Goal: Task Accomplishment & Management: Complete application form

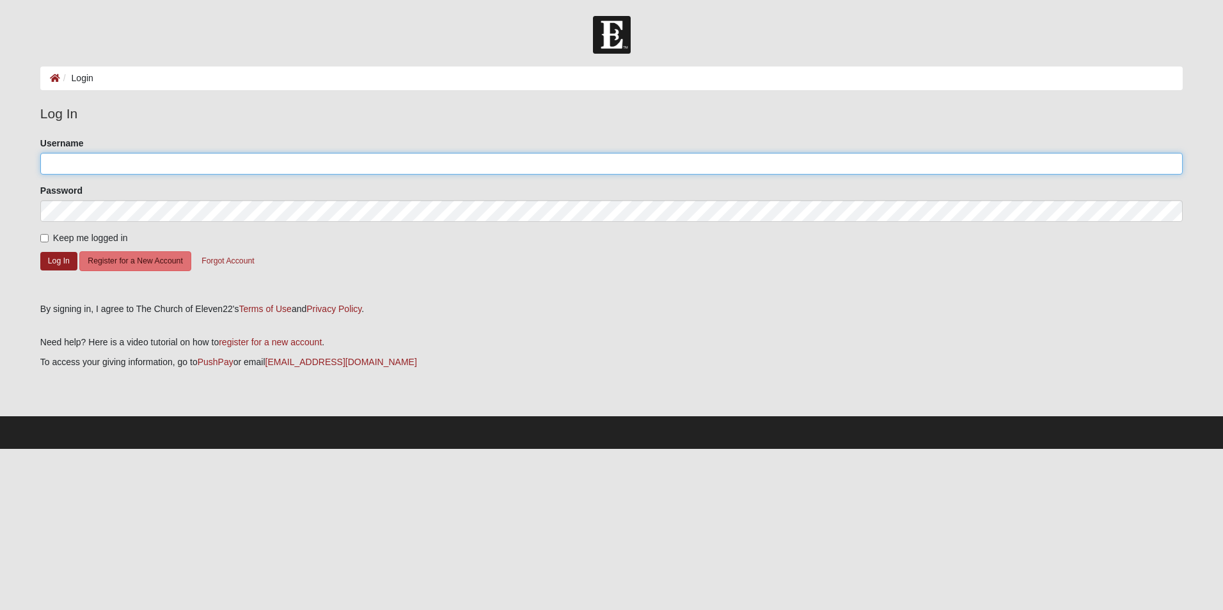
click at [141, 157] on input "Username" at bounding box center [611, 164] width 1142 height 22
type input "zhouck"
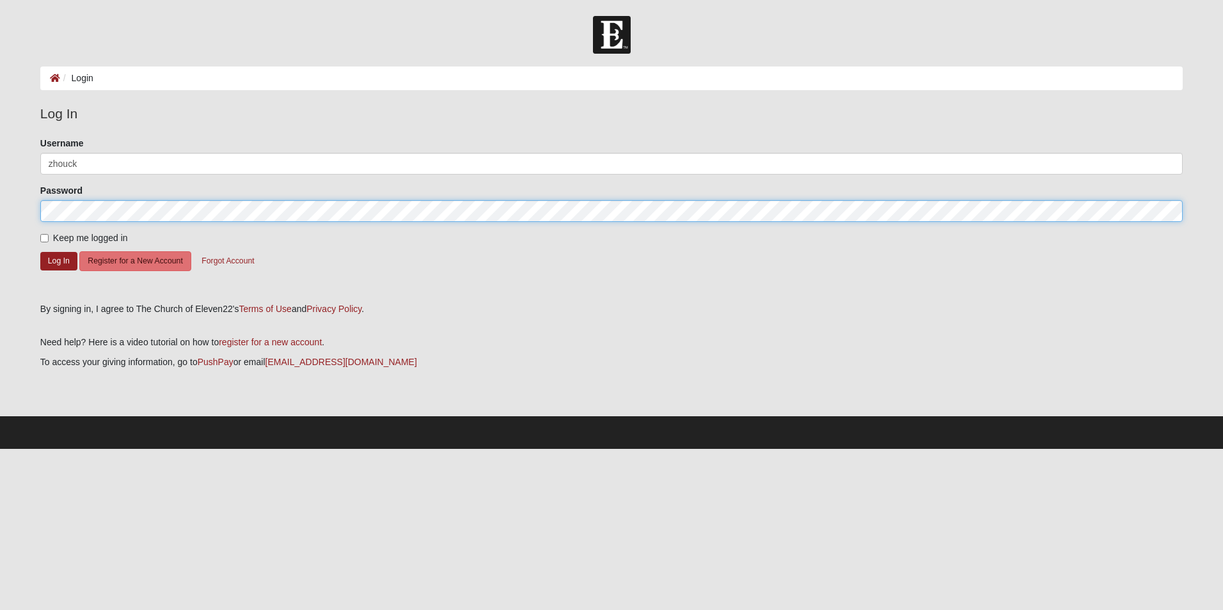
click at [40, 252] on button "Log In" at bounding box center [58, 261] width 37 height 19
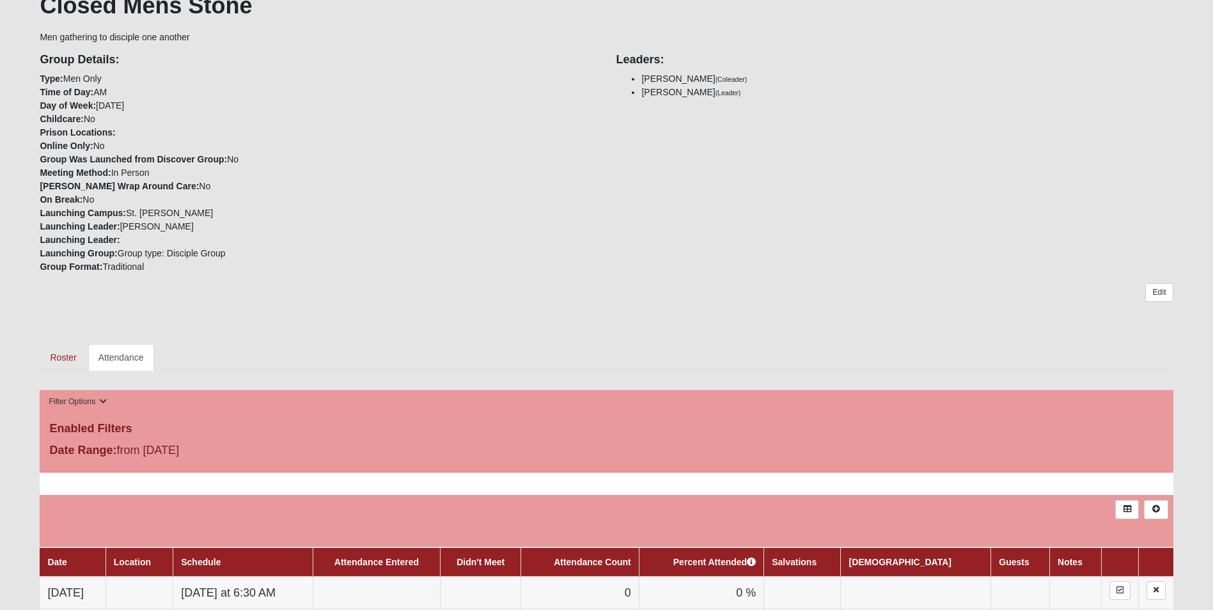
scroll to position [448, 0]
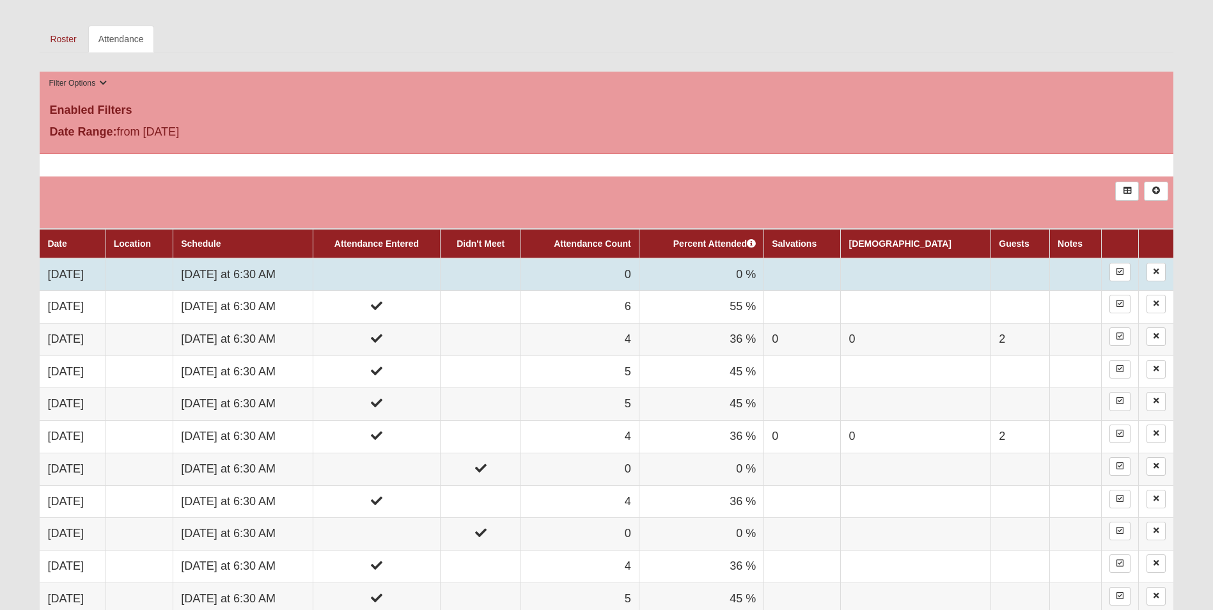
click at [386, 269] on td at bounding box center [376, 274] width 127 height 33
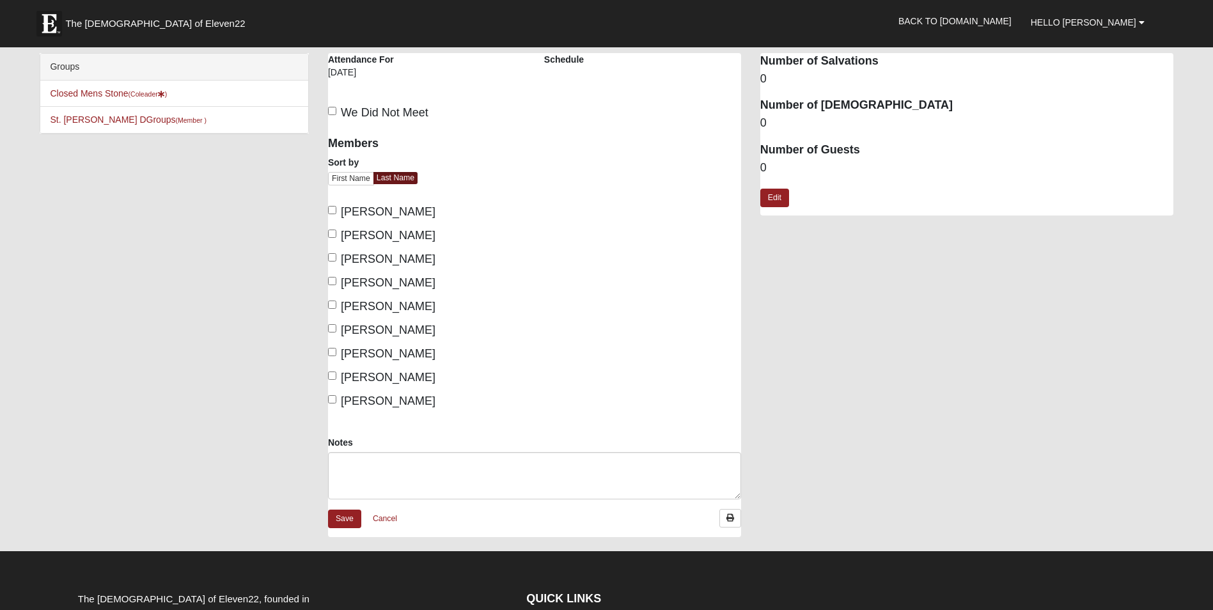
click at [369, 234] on span "Houck, Zac" at bounding box center [388, 235] width 95 height 13
click at [336, 234] on input "Houck, Zac" at bounding box center [332, 234] width 8 height 8
checkbox input "true"
click at [377, 256] on span "Jones, Nick" at bounding box center [388, 259] width 95 height 13
click at [336, 256] on input "Jones, Nick" at bounding box center [332, 257] width 8 height 8
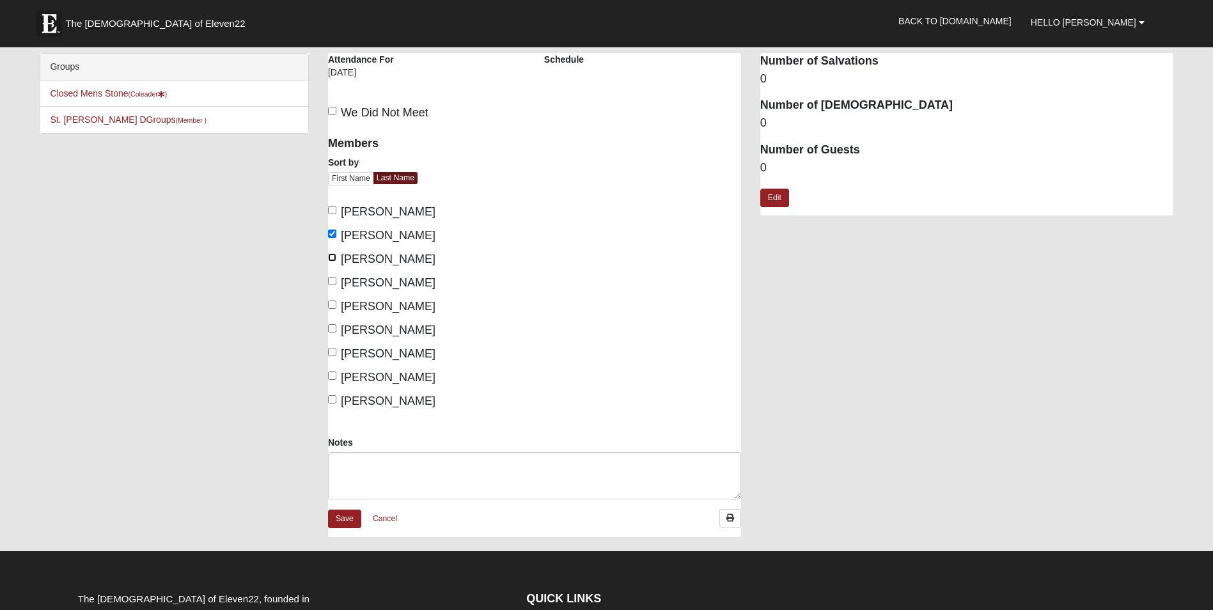
checkbox input "true"
click at [388, 279] on span "Jones, Tristan" at bounding box center [388, 282] width 95 height 13
click at [336, 279] on input "Jones, Tristan" at bounding box center [332, 281] width 8 height 8
checkbox input "true"
click at [386, 303] on span "Minter, Mike" at bounding box center [388, 306] width 95 height 13
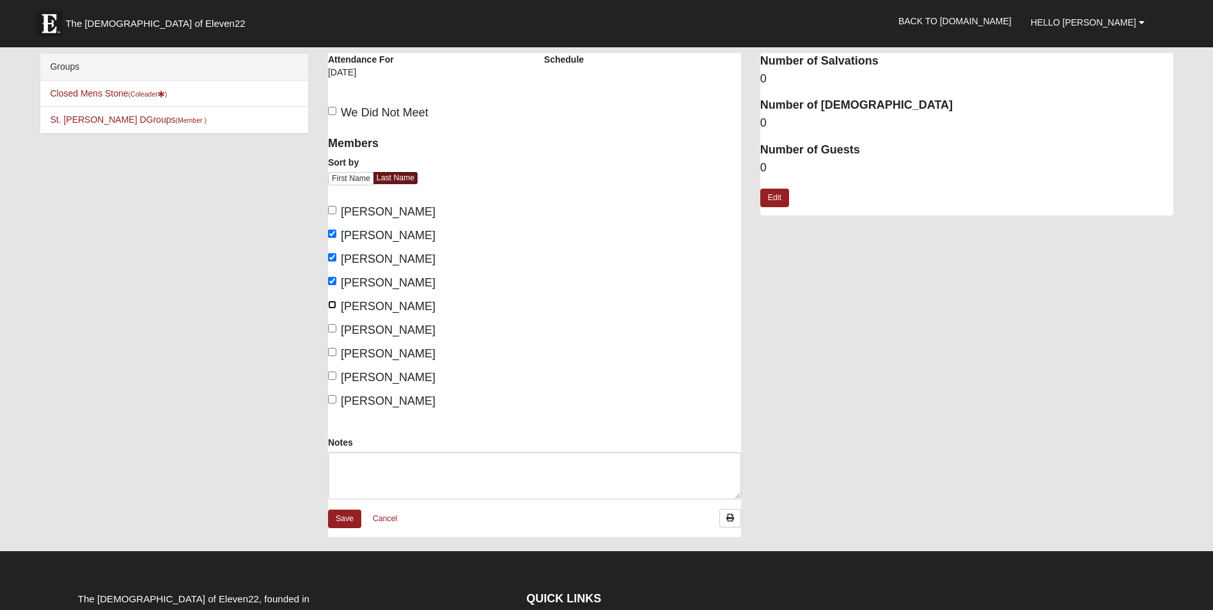
click at [336, 303] on input "Minter, Mike" at bounding box center [332, 305] width 8 height 8
checkbox input "true"
click at [393, 328] on span "Pritchett, Luke" at bounding box center [388, 330] width 95 height 13
click at [336, 328] on input "Pritchett, Luke" at bounding box center [332, 328] width 8 height 8
checkbox input "true"
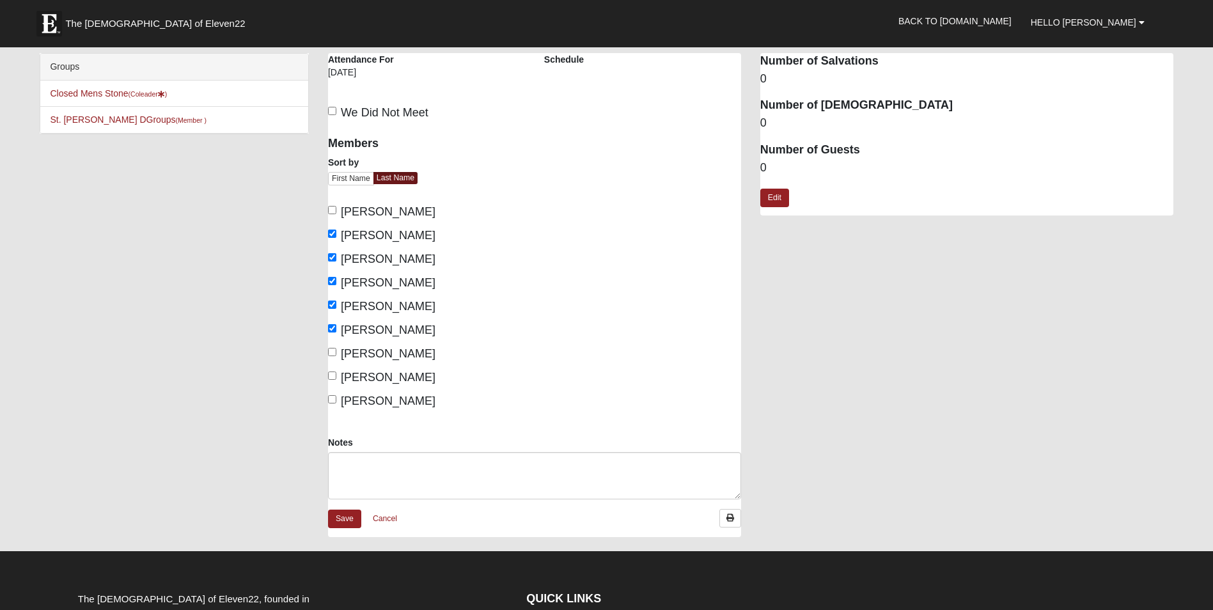
click at [383, 399] on span "Westfall, Drew" at bounding box center [388, 401] width 95 height 13
click at [336, 399] on input "Westfall, Drew" at bounding box center [332, 399] width 8 height 8
checkbox input "true"
click at [355, 520] on link "Save" at bounding box center [344, 519] width 33 height 19
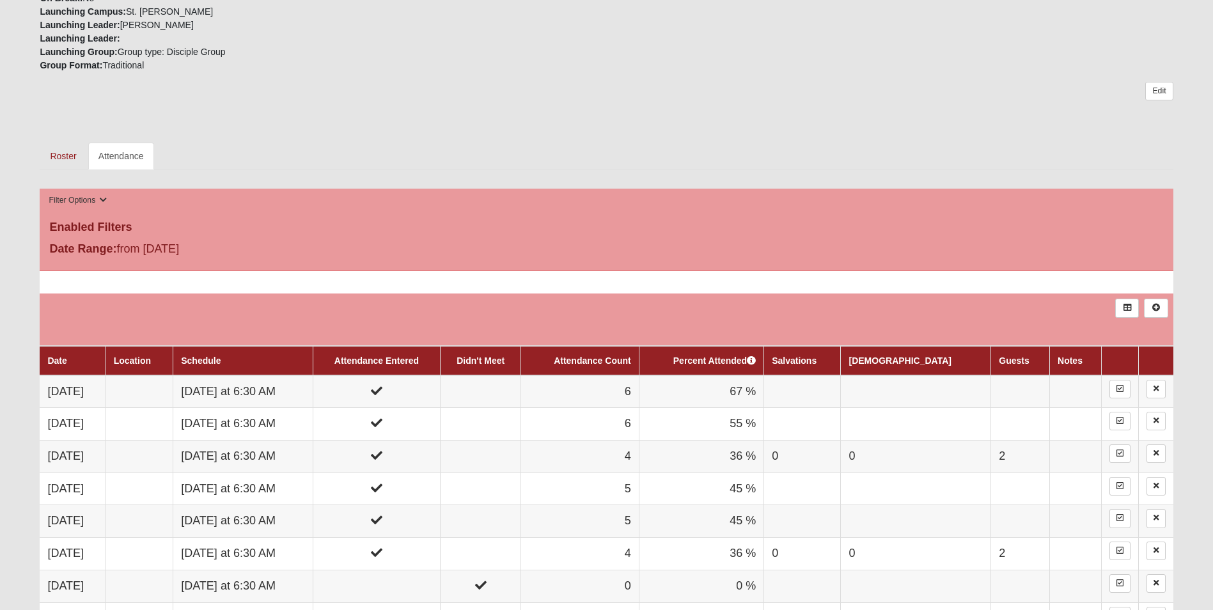
scroll to position [324, 0]
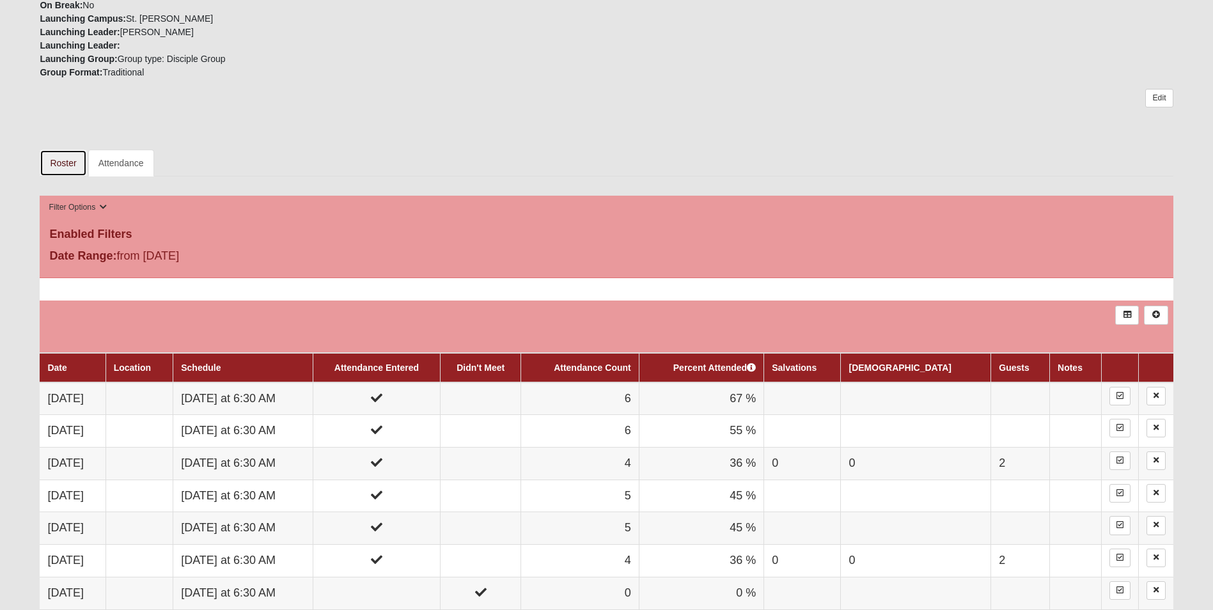
click at [68, 157] on link "Roster" at bounding box center [63, 163] width 47 height 27
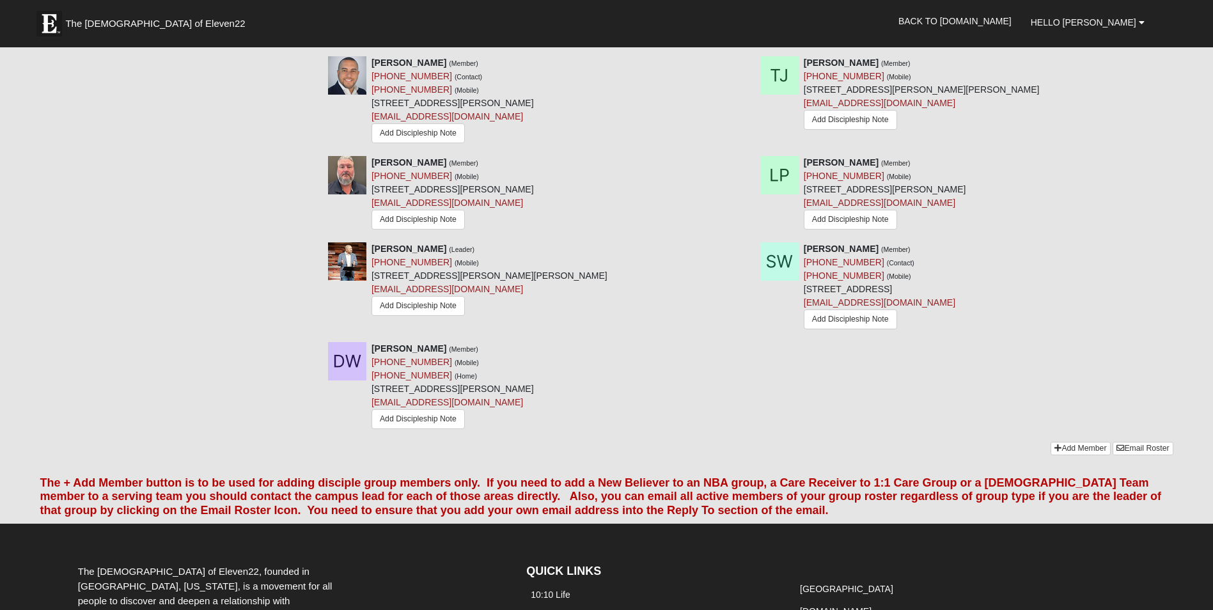
scroll to position [549, 0]
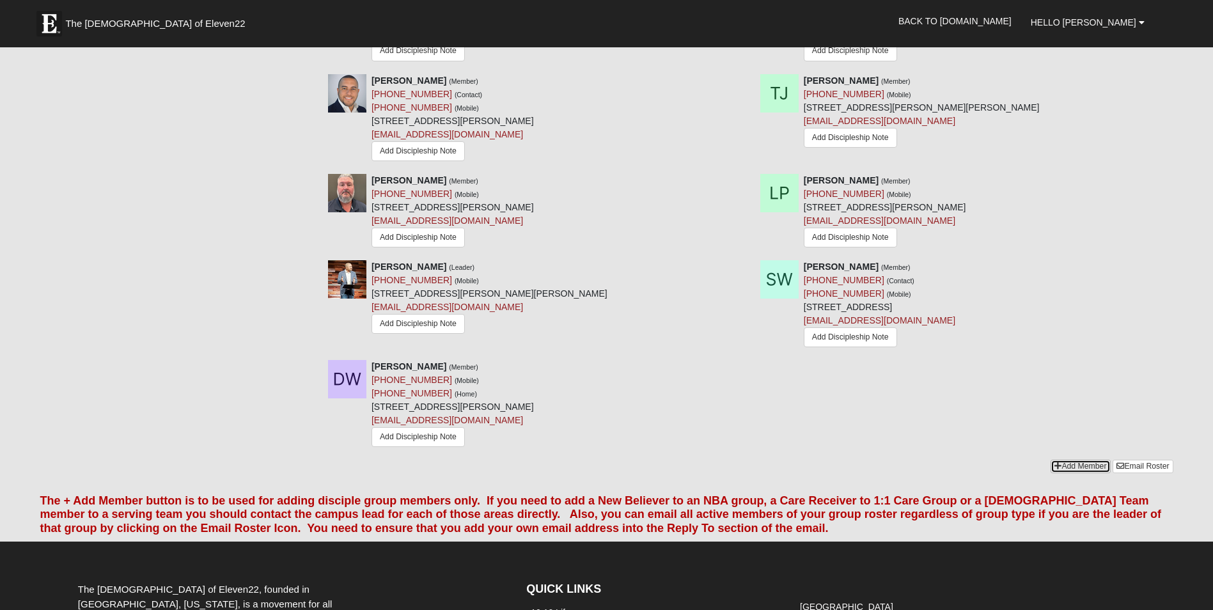
click at [1066, 470] on link "Add Member" at bounding box center [1080, 466] width 59 height 13
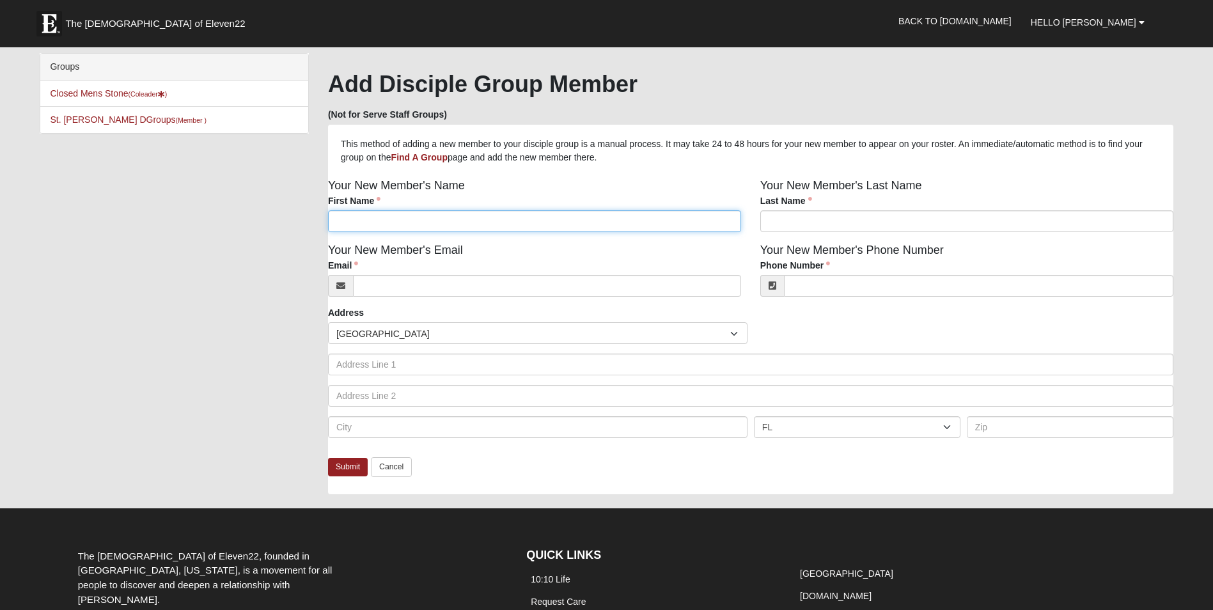
click at [442, 223] on input "First Name" at bounding box center [534, 221] width 413 height 22
type input "[PERSON_NAME]"
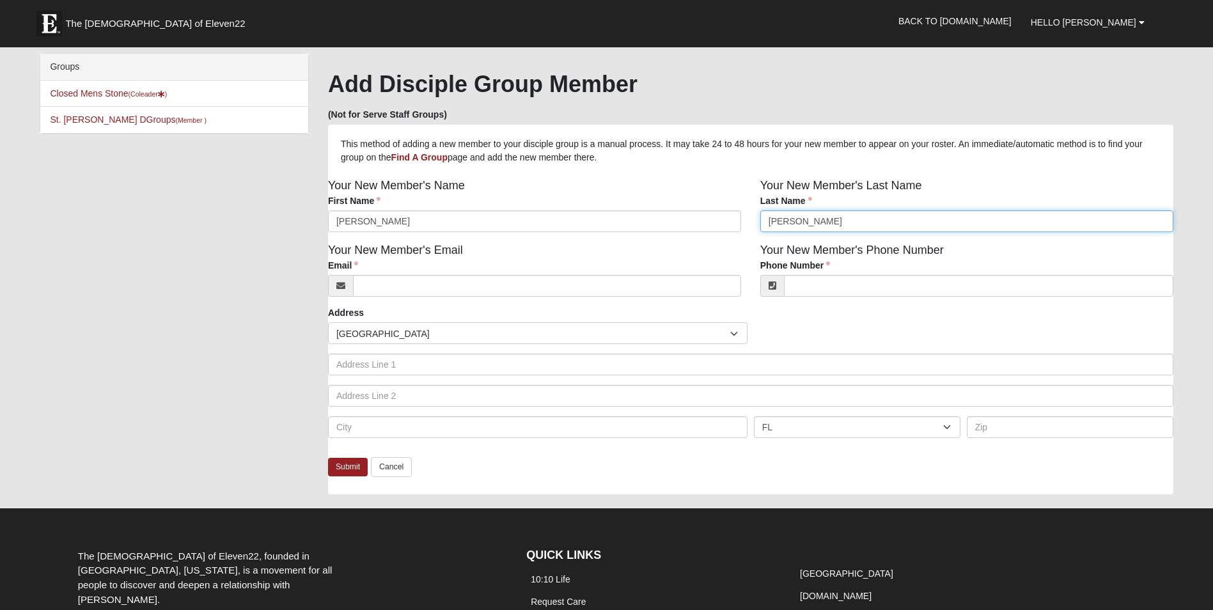
type input "[PERSON_NAME]"
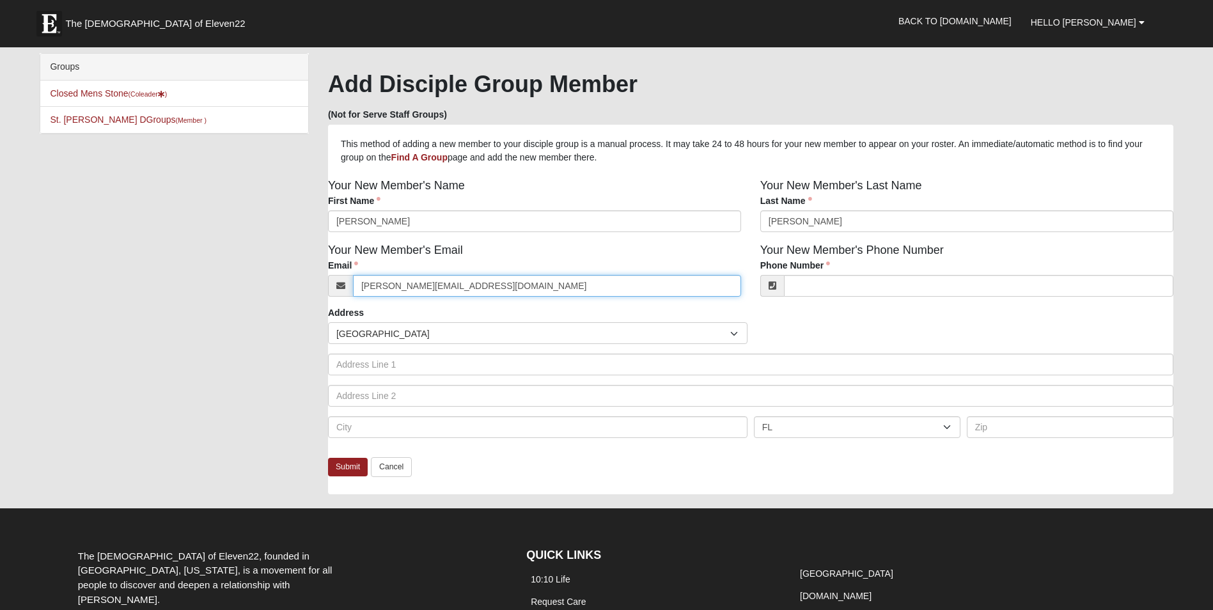
type input "[PERSON_NAME][EMAIL_ADDRESS][DOMAIN_NAME]"
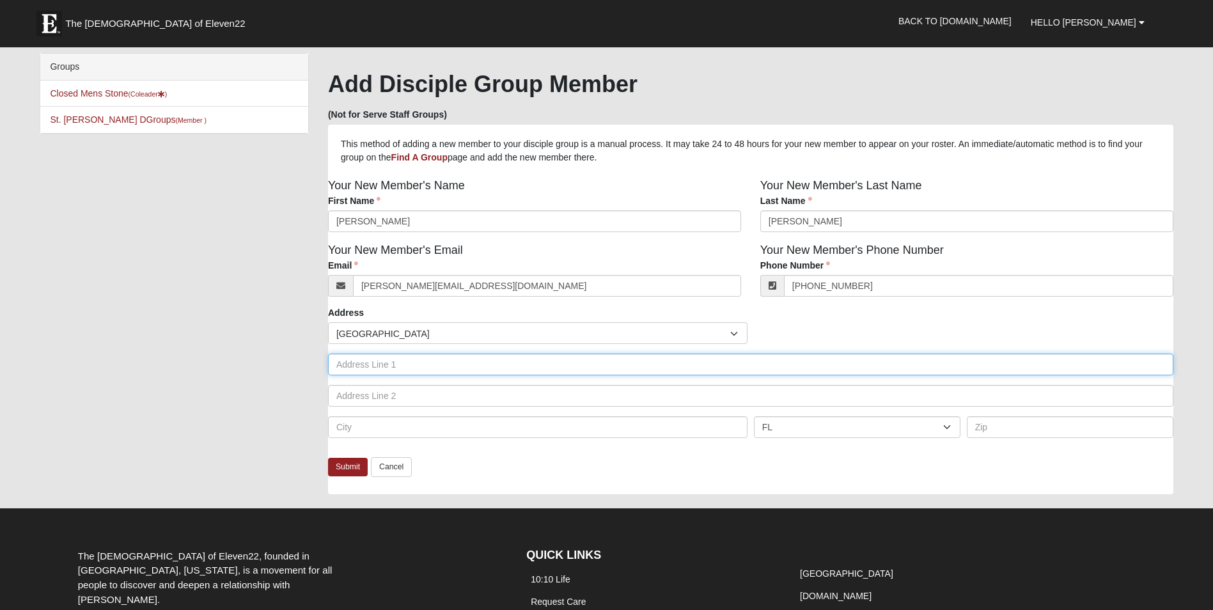
type input "[PHONE_NUMBER]"
click at [409, 368] on input "text" at bounding box center [751, 365] width 846 height 22
type input "[STREET_ADDRESS]"
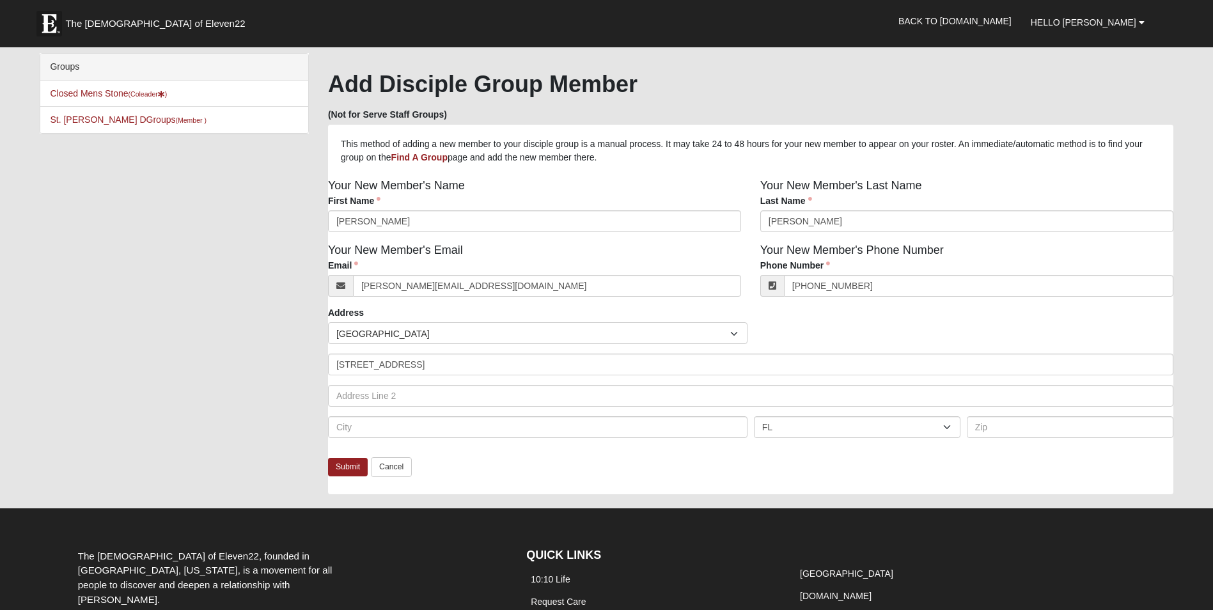
click at [392, 440] on div "AL AK AS AR AZ CA CO CT DE DC FM [GEOGRAPHIC_DATA] [GEOGRAPHIC_DATA] GU HI ID I…" at bounding box center [751, 431] width 852 height 31
click at [384, 427] on input "text" at bounding box center [538, 427] width 420 height 22
type input "SAINT AUGUSTINE"
type input "32092"
click at [346, 464] on link "Submit" at bounding box center [348, 467] width 40 height 19
